Goal: Task Accomplishment & Management: Manage account settings

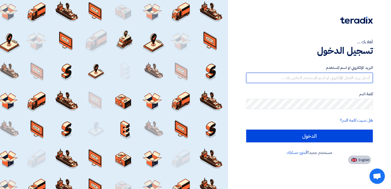
type input "[EMAIL_ADDRESS][DOMAIN_NAME]"
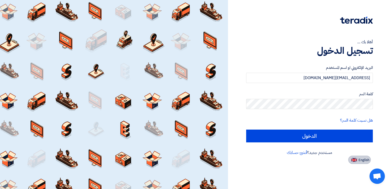
click at [356, 162] on button "English" at bounding box center [359, 159] width 22 height 8
type input "Sign in"
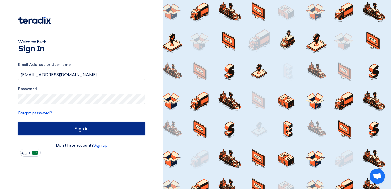
click at [78, 125] on input "Sign in" at bounding box center [81, 128] width 127 height 13
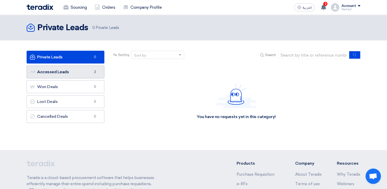
click at [69, 75] on link "Accessed Leads Accessed Leads 2" at bounding box center [66, 71] width 78 height 13
